Goal: Entertainment & Leisure: Consume media (video, audio)

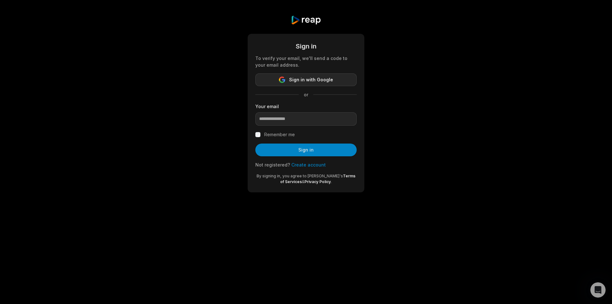
click at [287, 79] on button "Sign in with Google" at bounding box center [305, 79] width 101 height 13
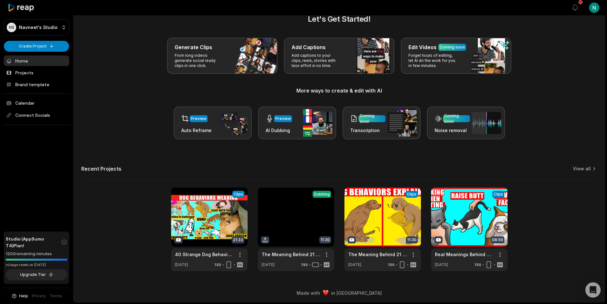
scroll to position [14, 0]
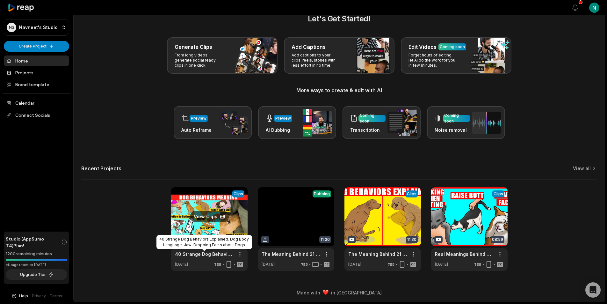
click at [199, 255] on link "40 Strange Dog Behaviors Explained. Dog Body Language. Jaw-Dropping Facts about…" at bounding box center [204, 253] width 59 height 7
